Goal: Transaction & Acquisition: Purchase product/service

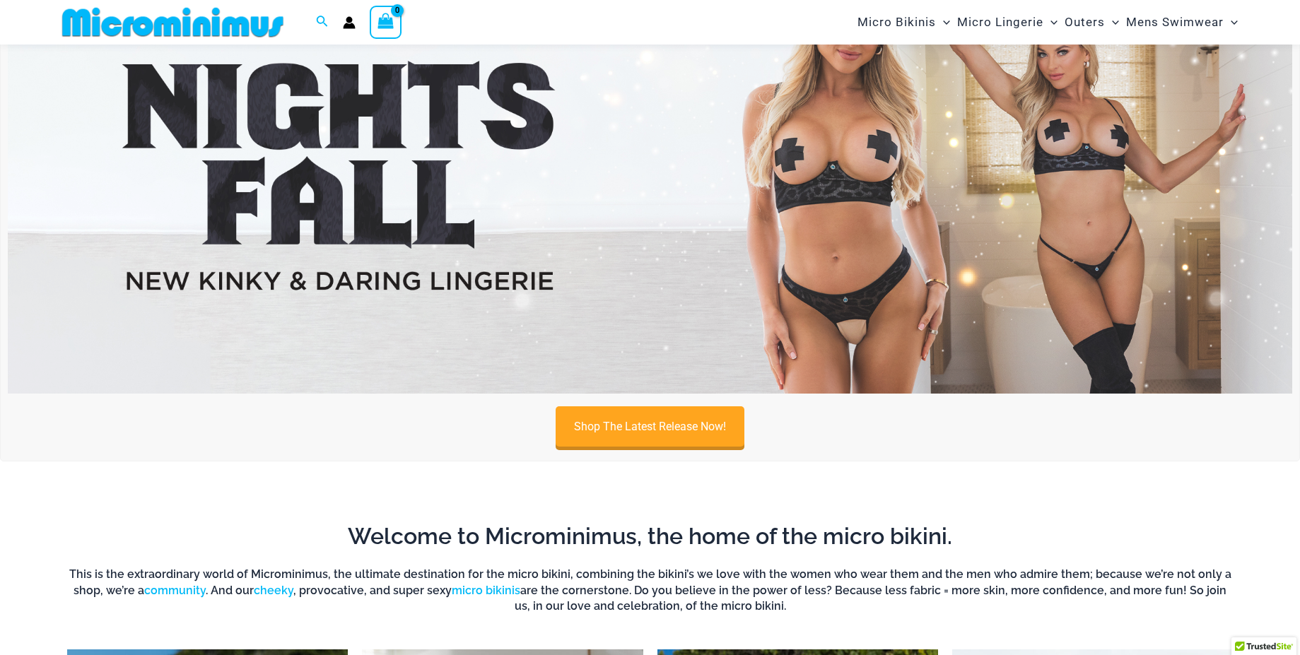
scroll to position [115, 0]
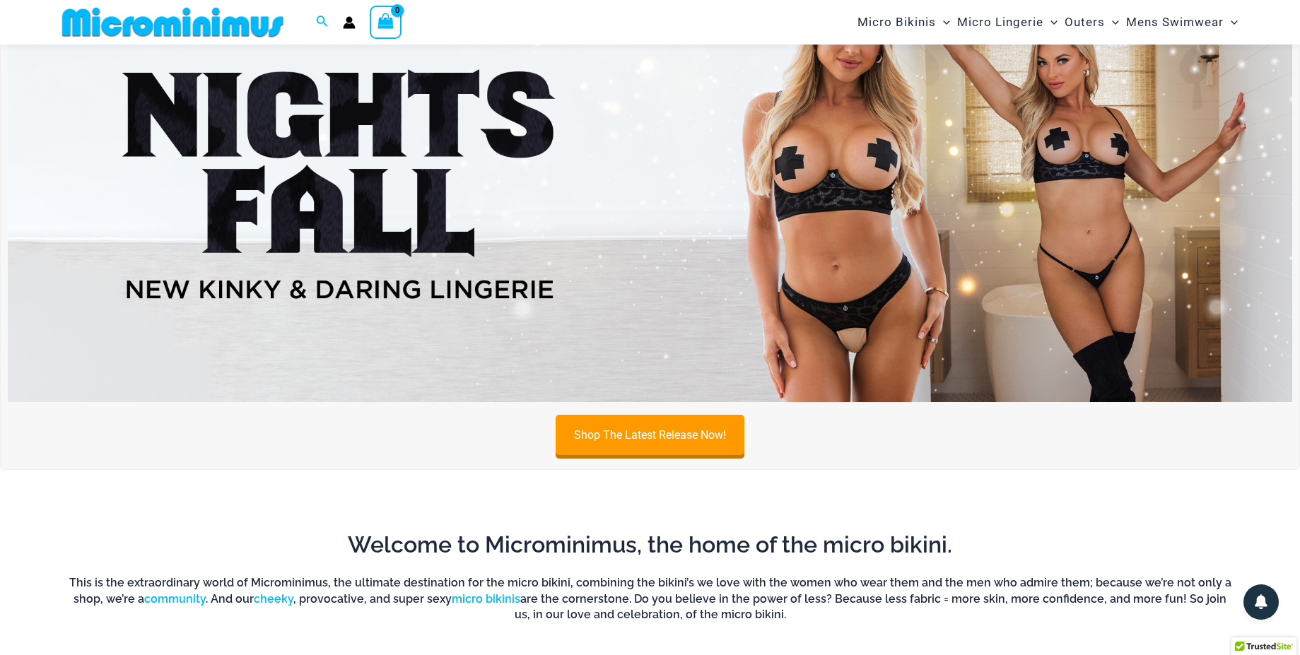
click at [800, 278] on img at bounding box center [650, 184] width 1285 height 436
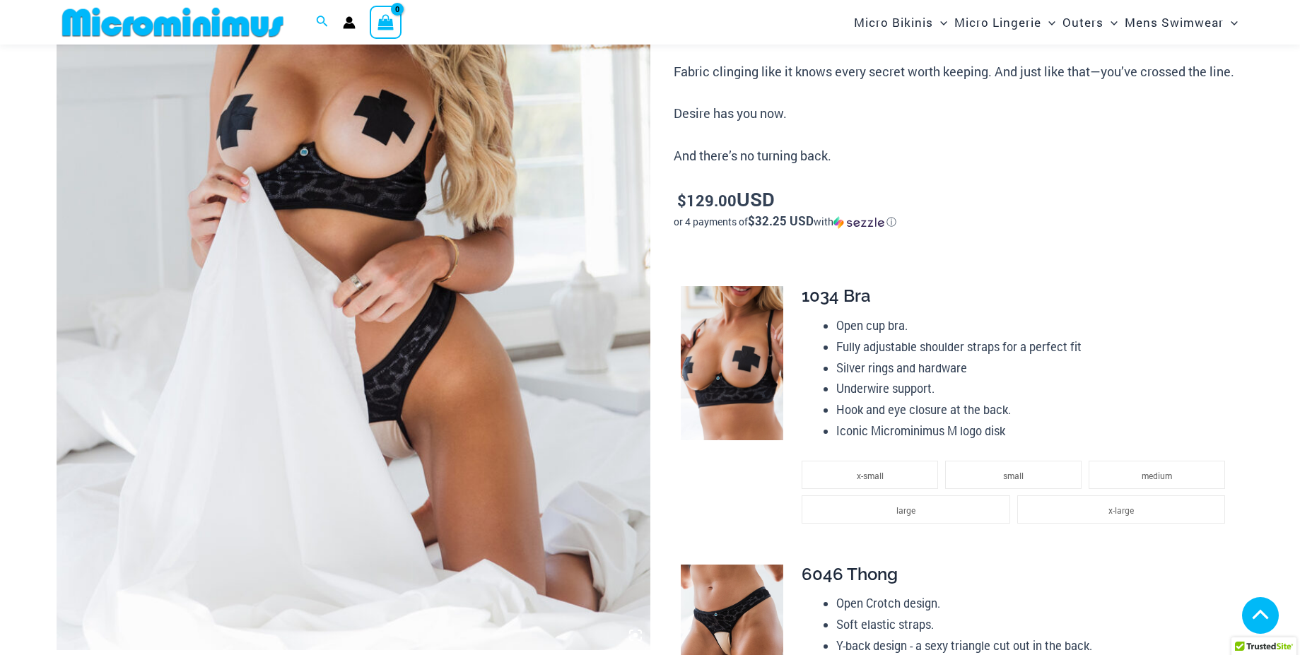
scroll to position [751, 0]
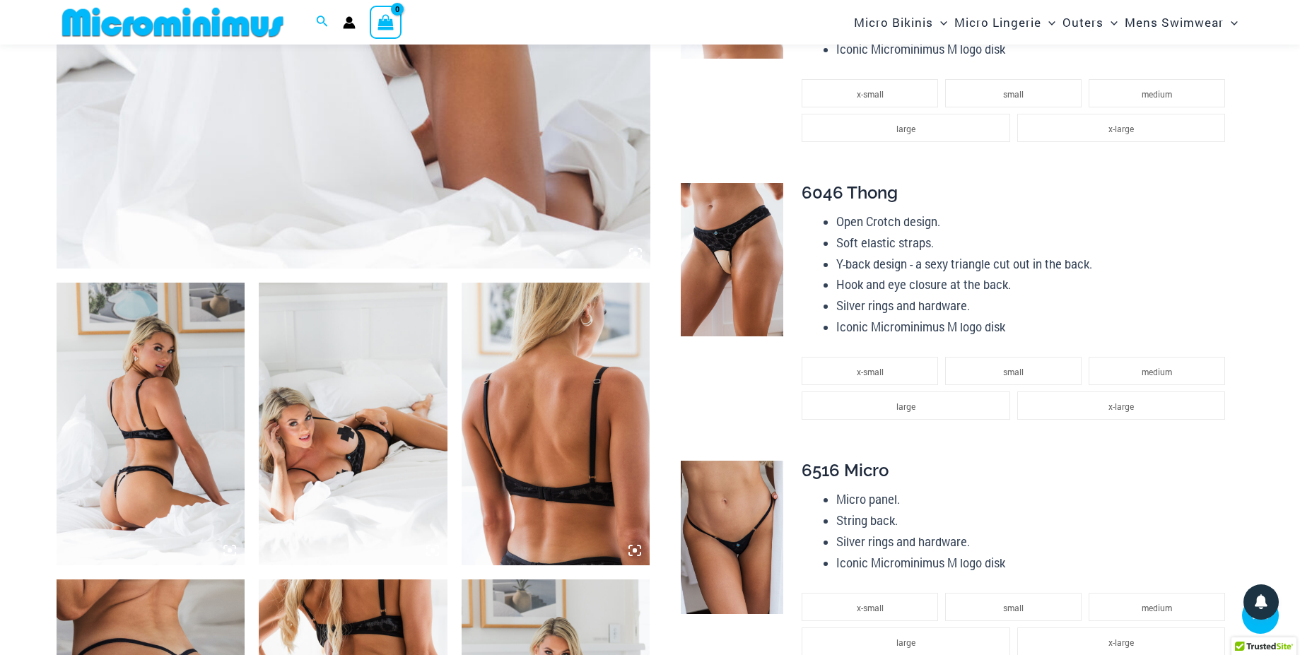
click at [632, 555] on icon at bounding box center [630, 554] width 3 height 3
